Goal: Find specific page/section: Find specific page/section

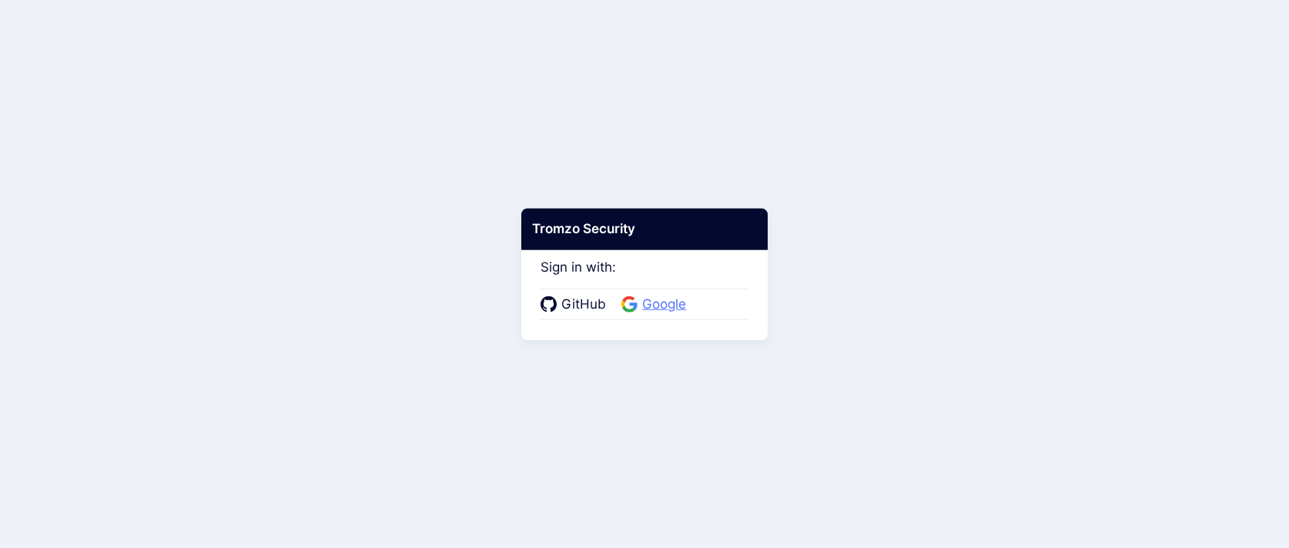
click at [678, 300] on span "Google" at bounding box center [663, 305] width 53 height 20
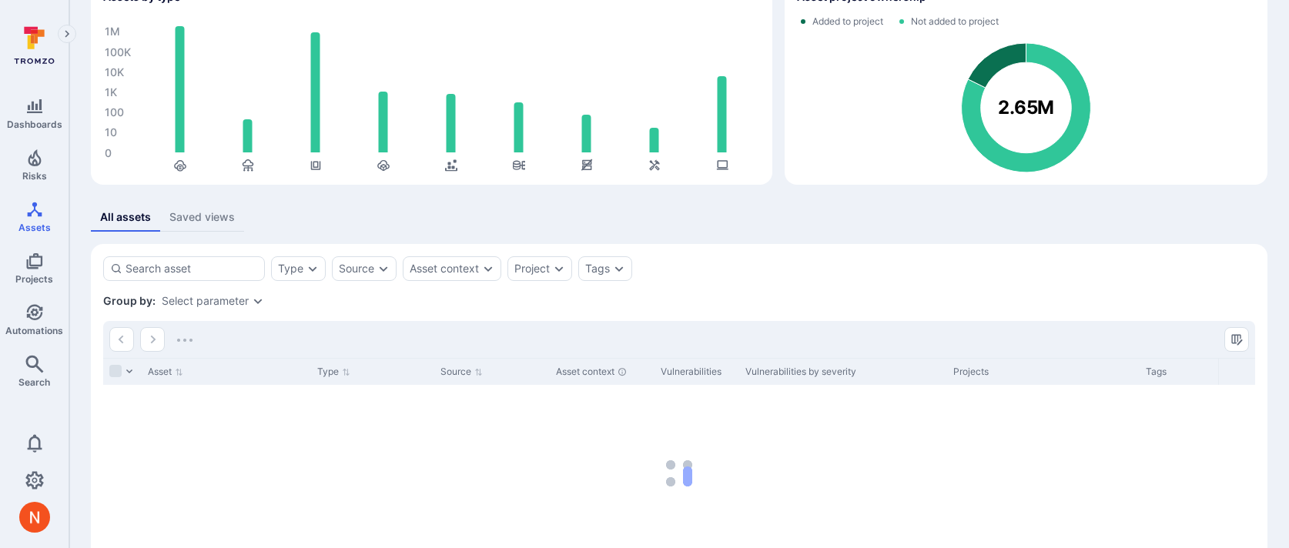
scroll to position [94, 0]
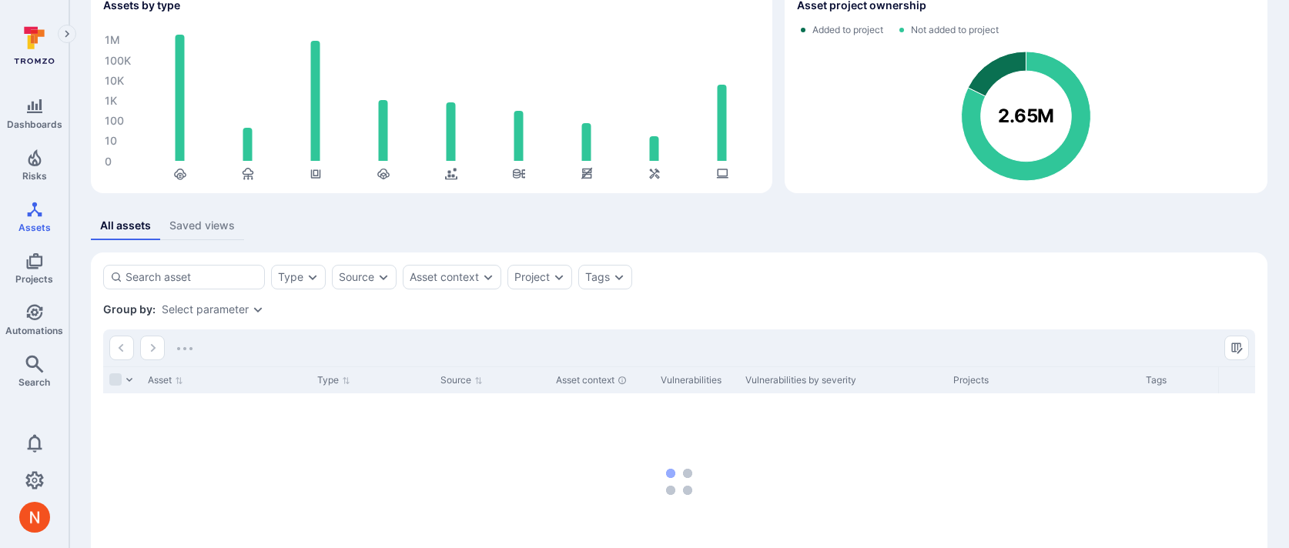
scroll to position [85, 0]
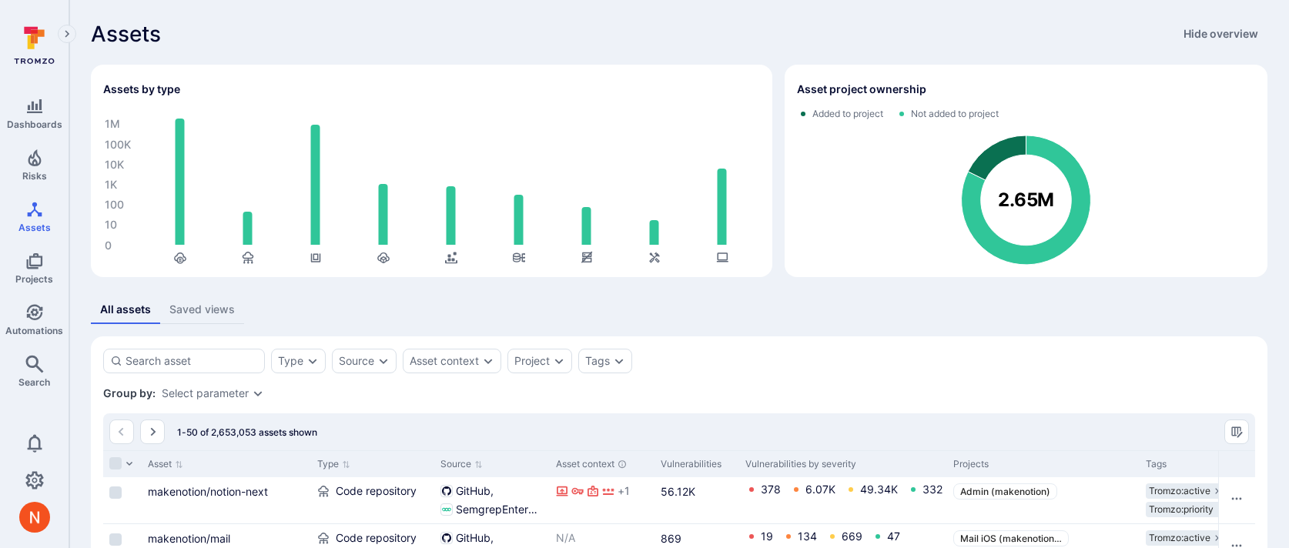
scroll to position [22, 0]
